Goal: Information Seeking & Learning: Learn about a topic

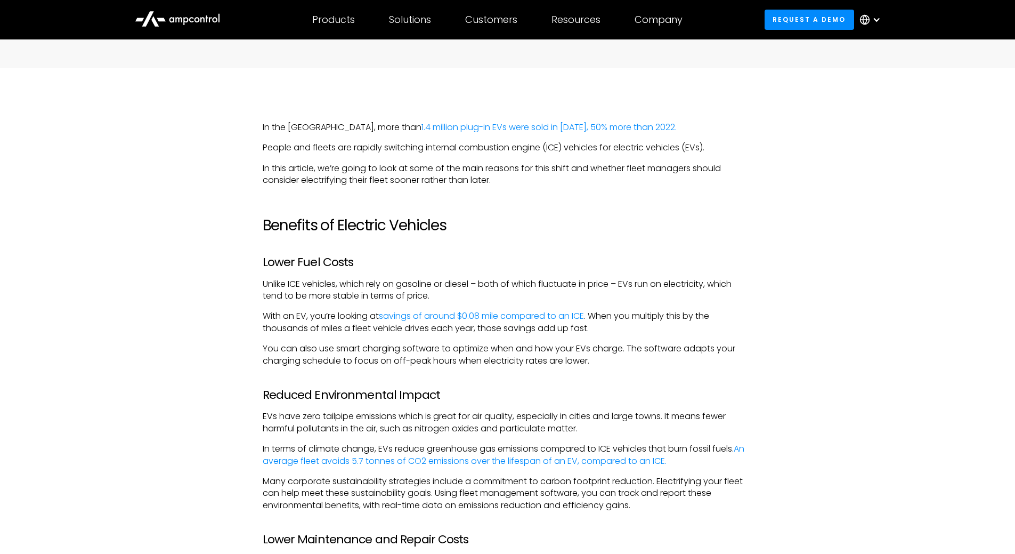
scroll to position [639, 0]
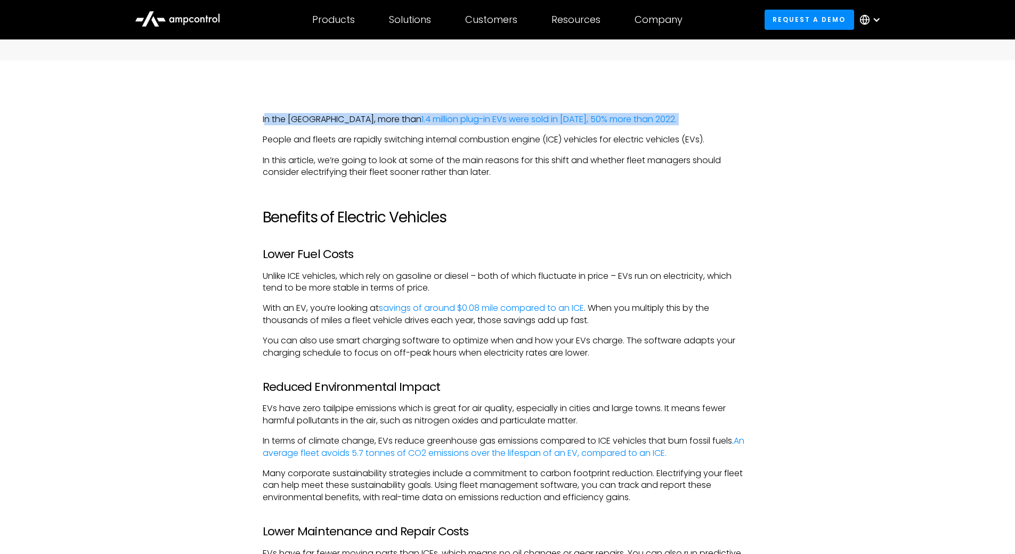
drag, startPoint x: 264, startPoint y: 117, endPoint x: 265, endPoint y: 129, distance: 12.8
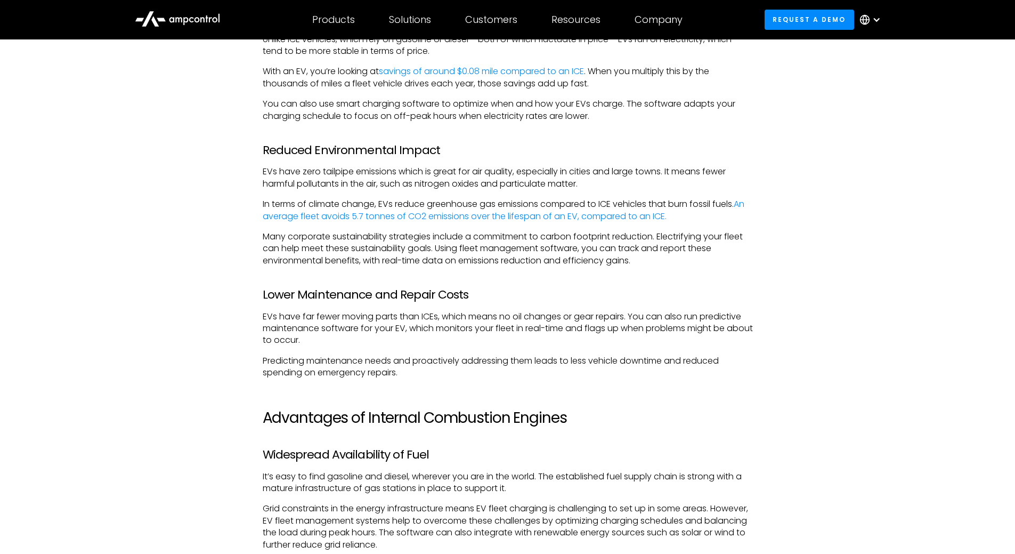
scroll to position [906, 0]
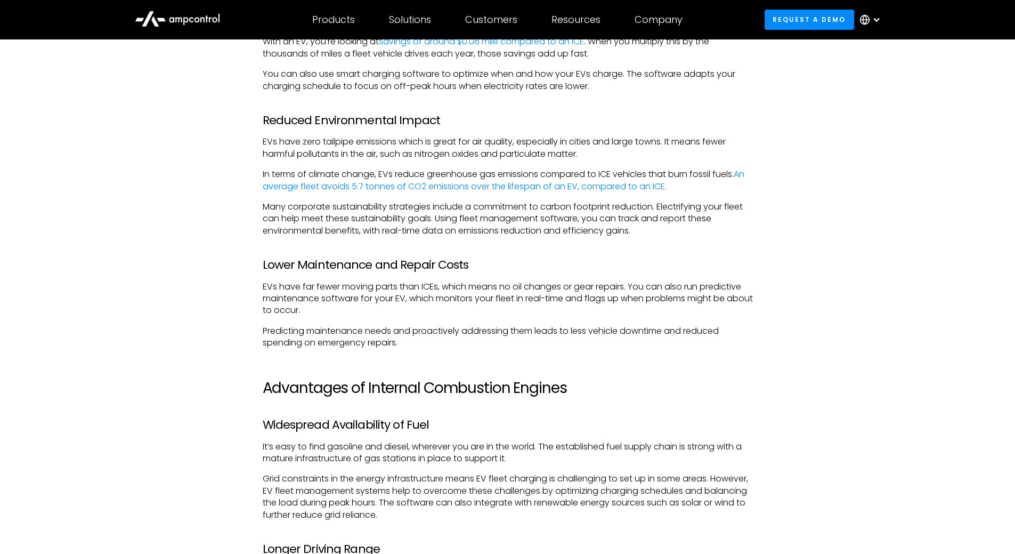
drag, startPoint x: 254, startPoint y: 285, endPoint x: 448, endPoint y: 343, distance: 202.9
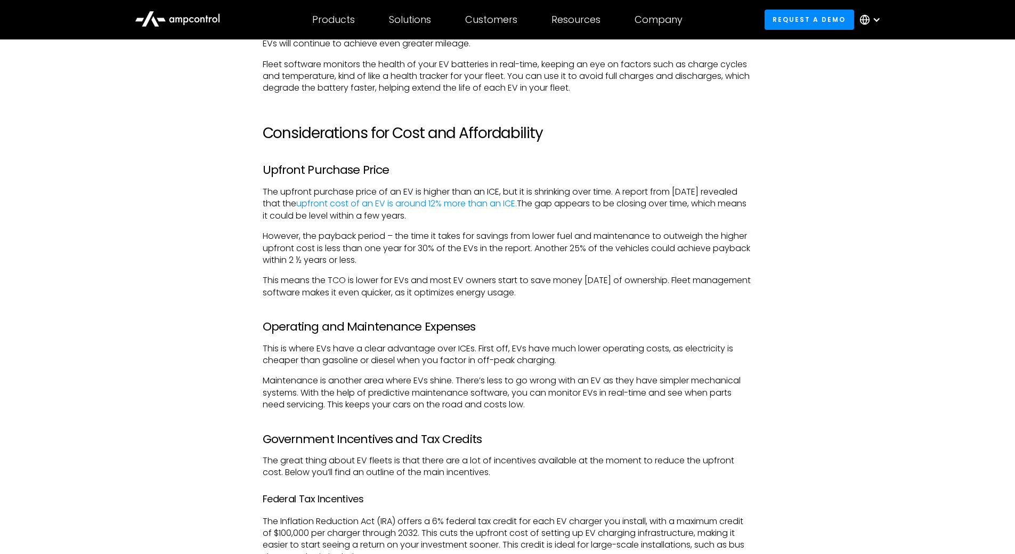
scroll to position [2504, 0]
drag, startPoint x: 252, startPoint y: 204, endPoint x: 742, endPoint y: 229, distance: 490.7
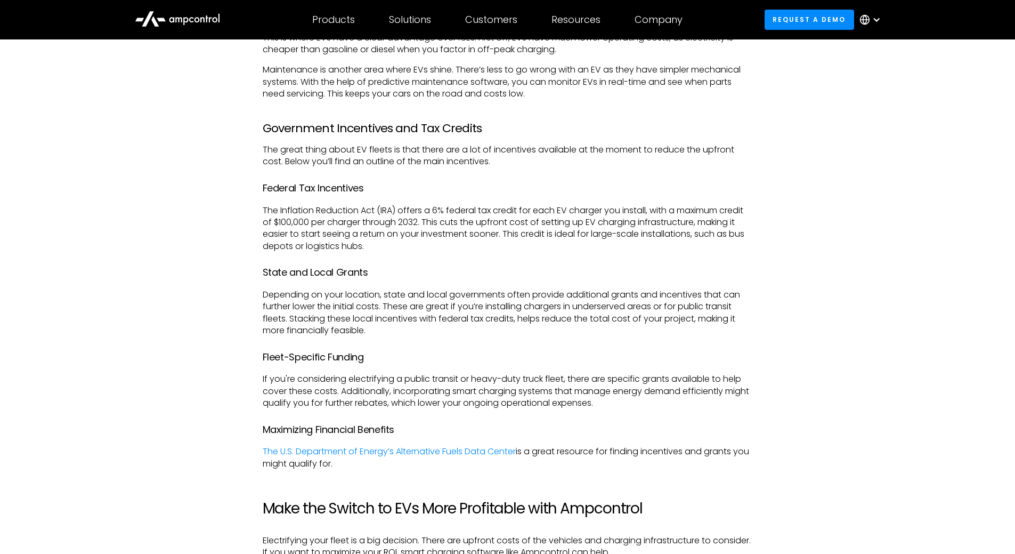
scroll to position [2824, 0]
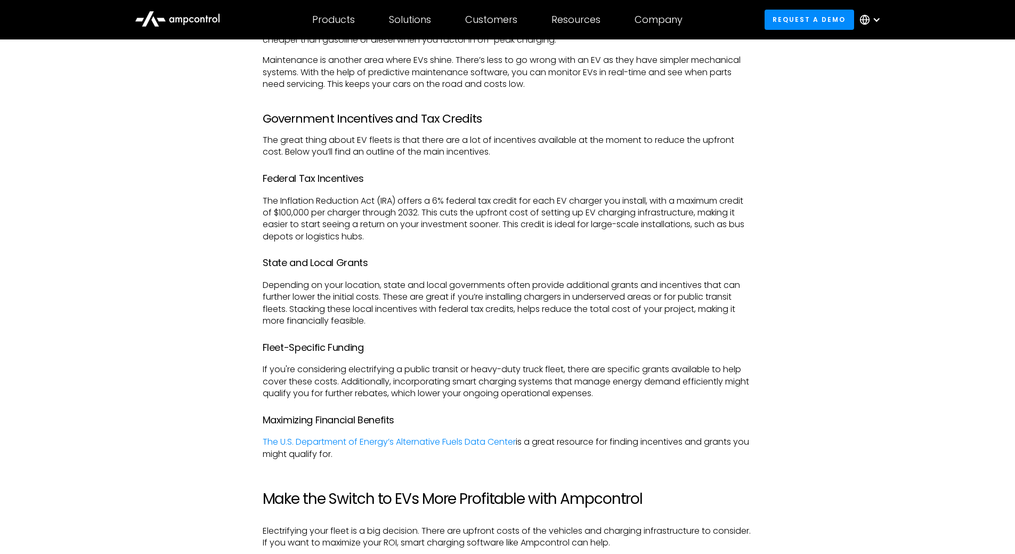
click at [394, 355] on h4 "Fleet-Specific Funding" at bounding box center [508, 347] width 490 height 15
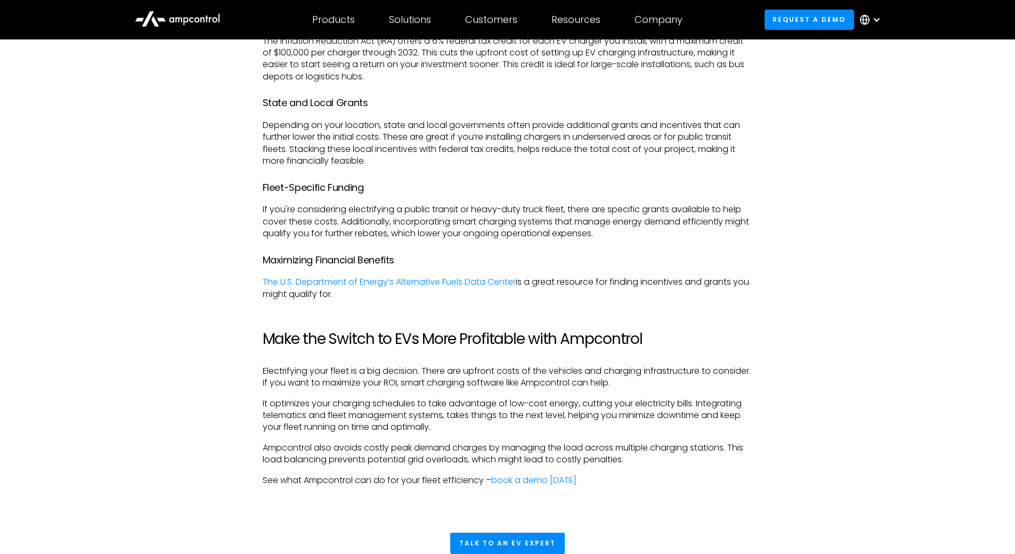
scroll to position [3037, 0]
